Goal: Complete application form

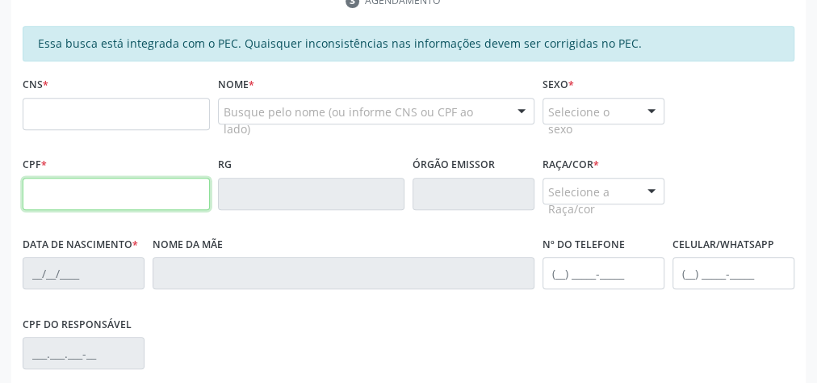
click at [113, 188] on input "text" at bounding box center [116, 194] width 187 height 32
type input "006.701.814-98"
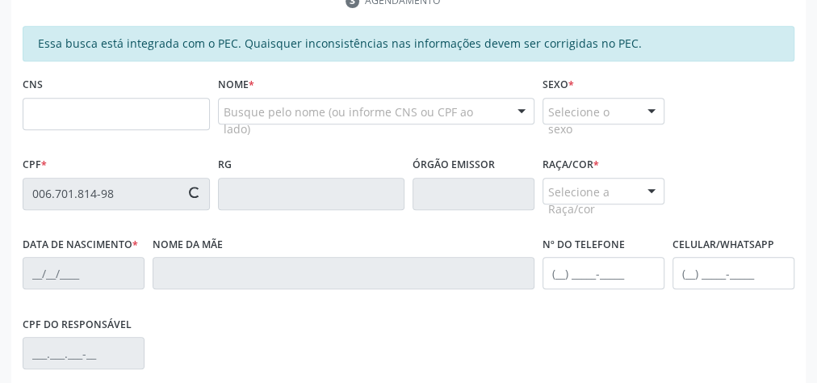
type input "[DATE]"
type input "[PERSON_NAME] da Solidade [PERSON_NAME]"
type input "[PHONE_NUMBER]"
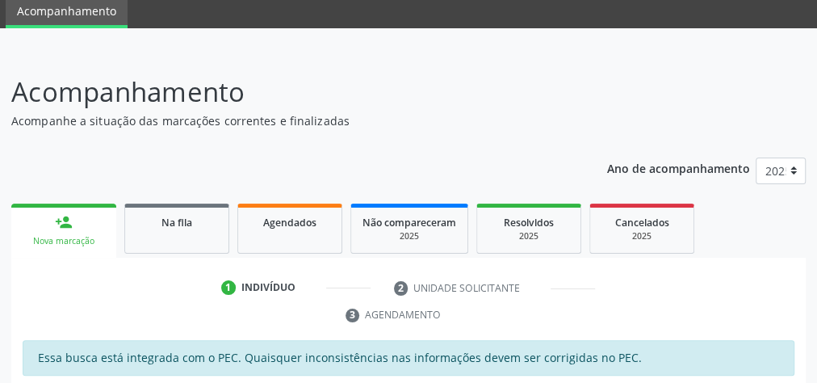
scroll to position [133, 0]
